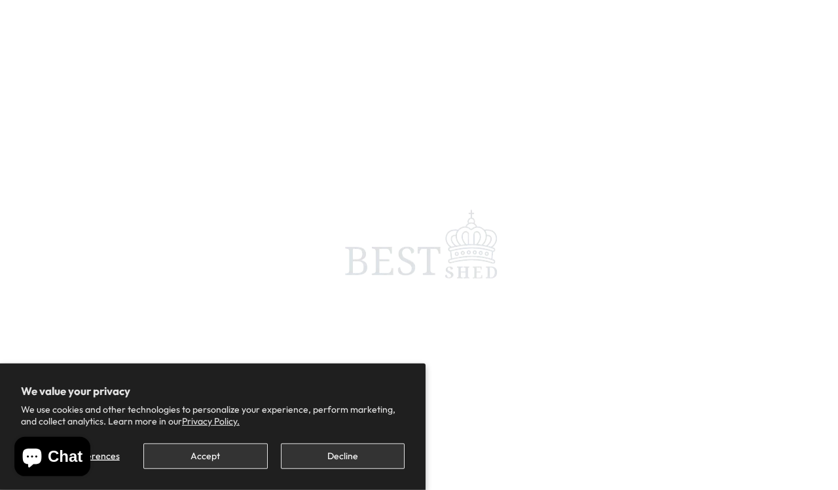
scroll to position [7, 0]
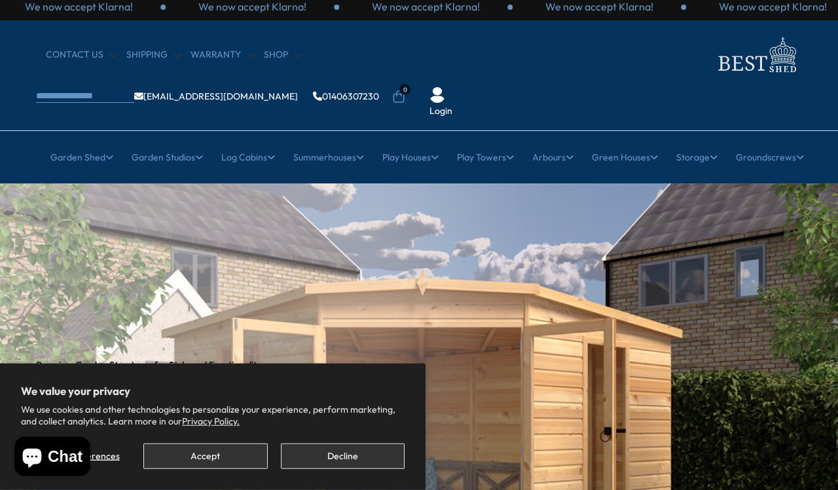
click at [247, 450] on button "Accept" at bounding box center [205, 456] width 124 height 26
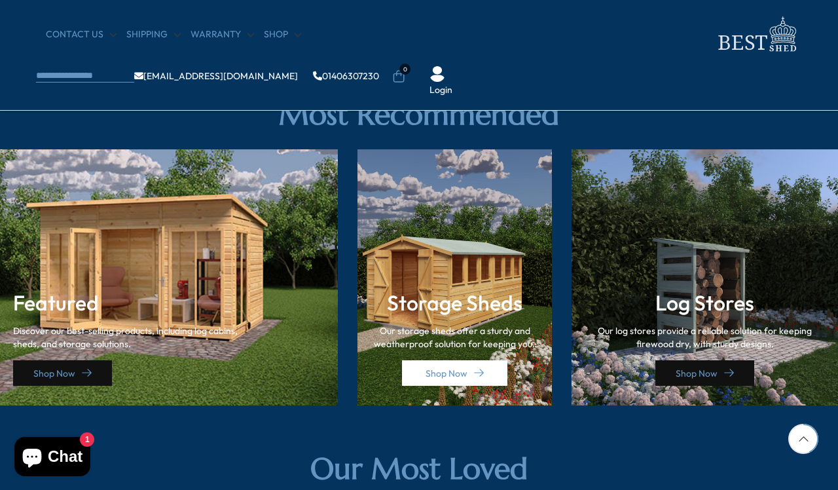
scroll to position [1778, 0]
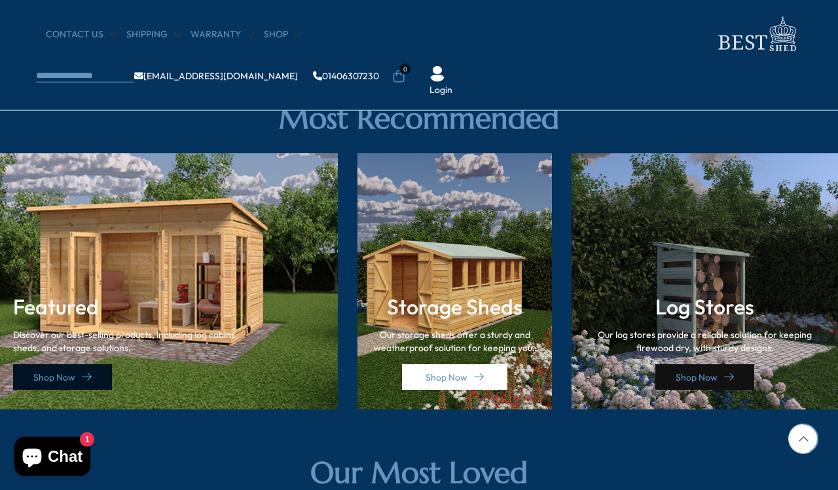
click at [94, 378] on link "Shop Now" at bounding box center [62, 377] width 99 height 26
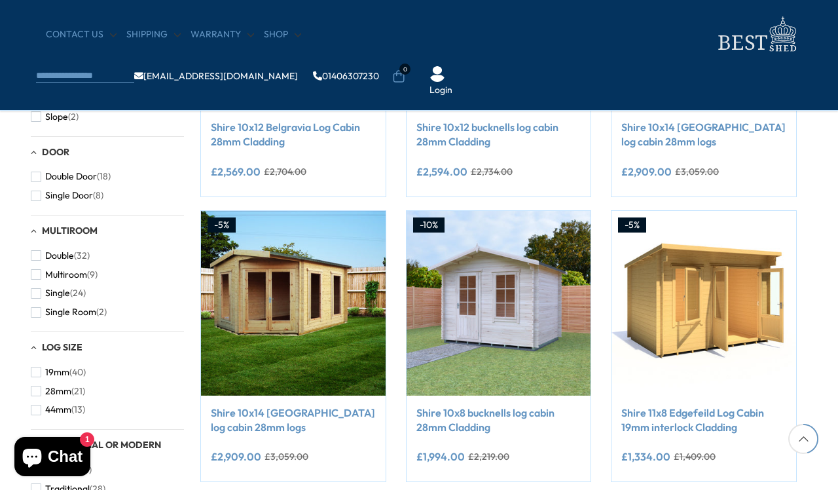
scroll to position [693, 5]
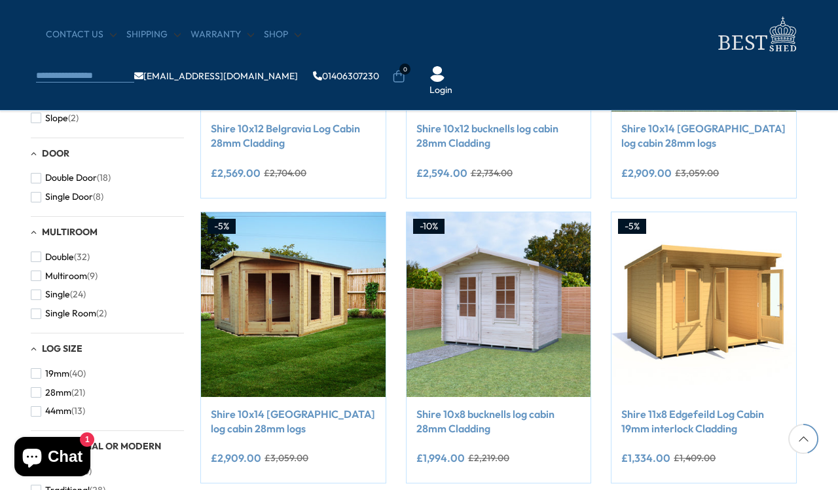
click at [53, 416] on span "44mm" at bounding box center [58, 410] width 26 height 11
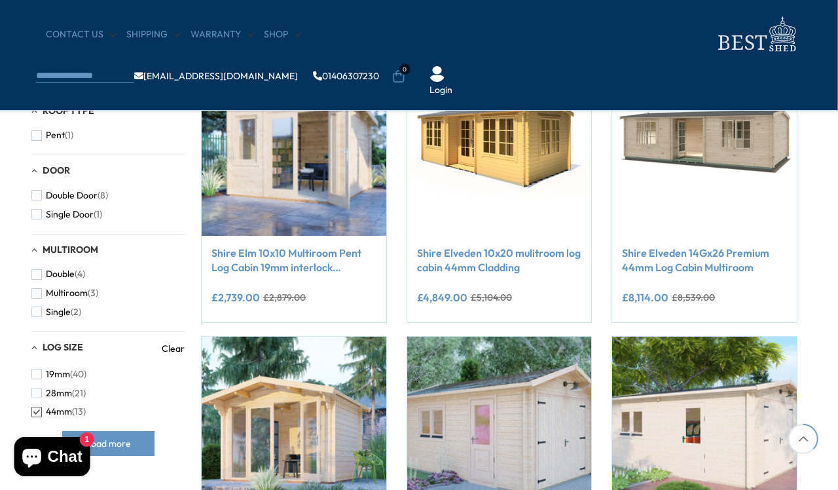
scroll to position [564, 5]
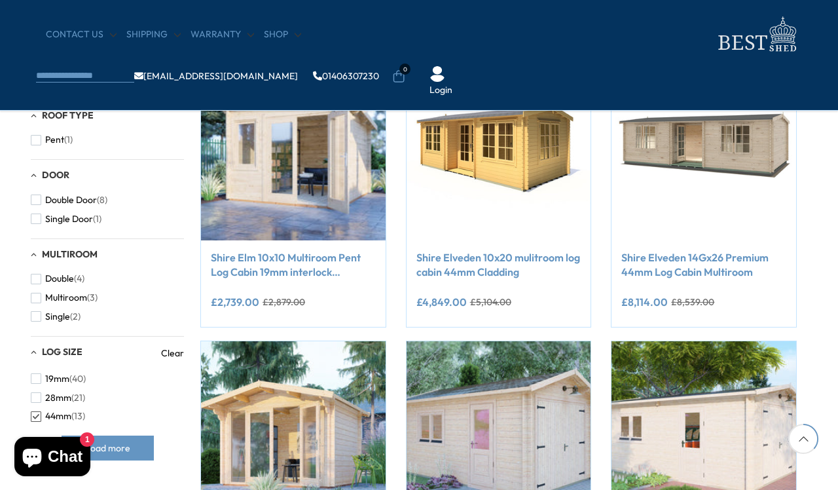
click at [31, 321] on span "button" at bounding box center [36, 316] width 10 height 10
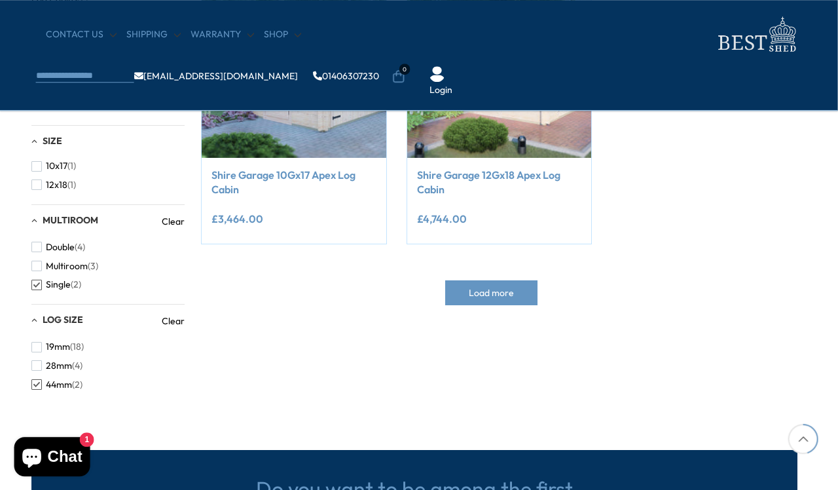
scroll to position [363, 5]
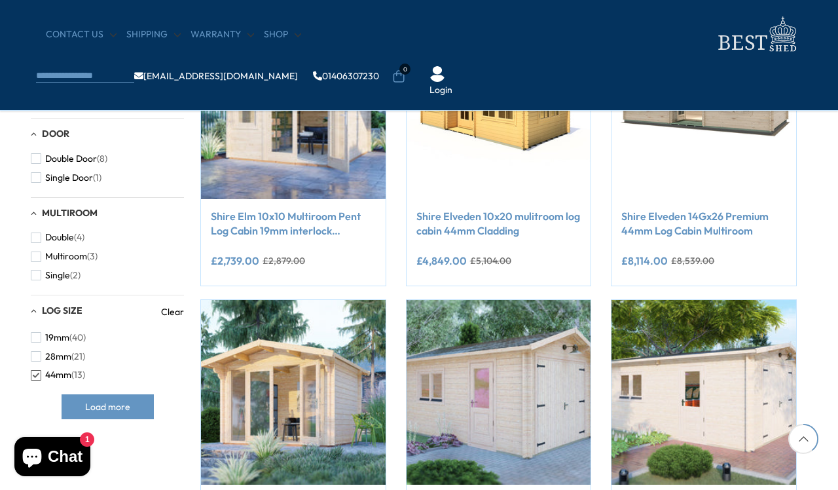
scroll to position [605, 5]
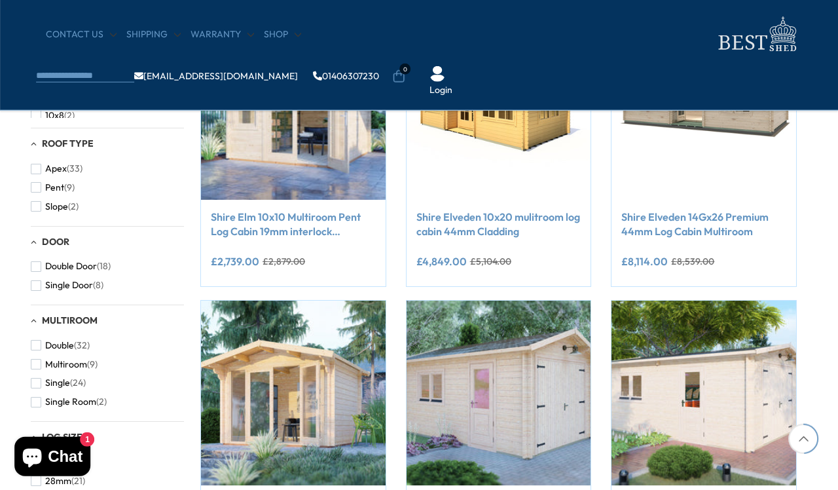
scroll to position [755, 5]
